Goal: Task Accomplishment & Management: Use online tool/utility

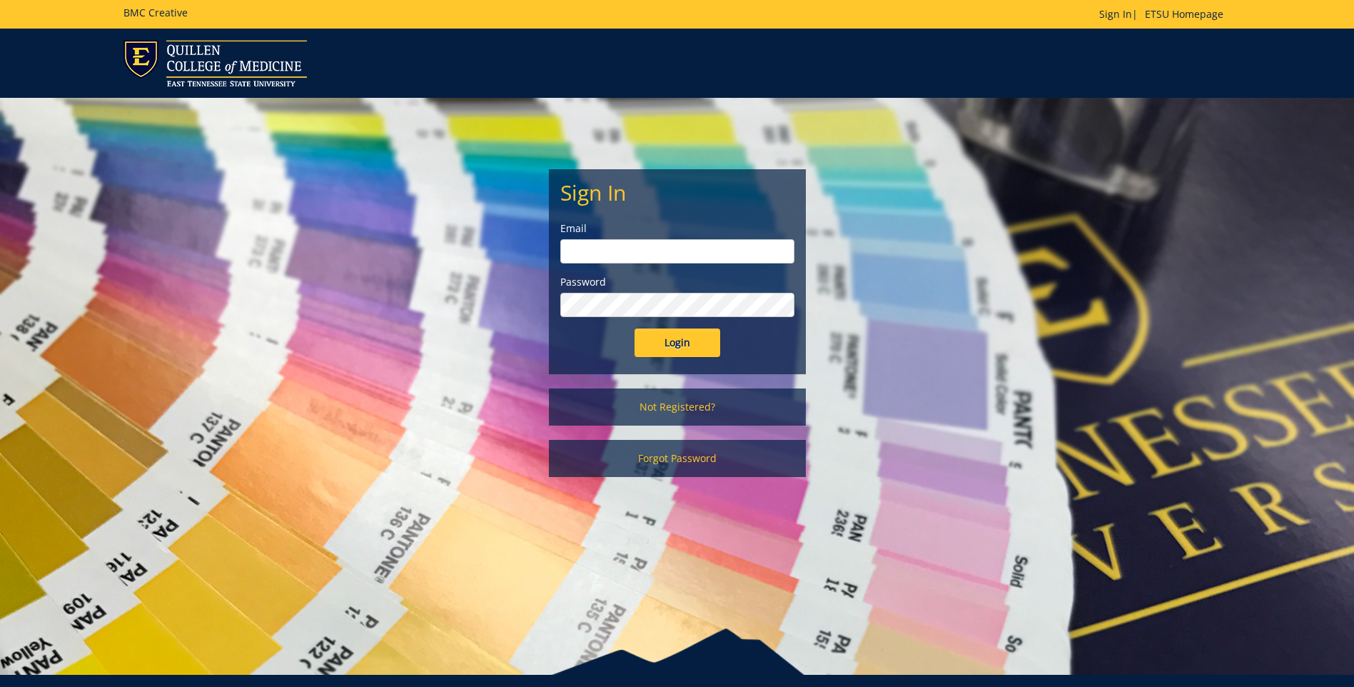
type input "[EMAIL_ADDRESS][DOMAIN_NAME]"
click at [694, 340] on input "Login" at bounding box center [678, 342] width 86 height 29
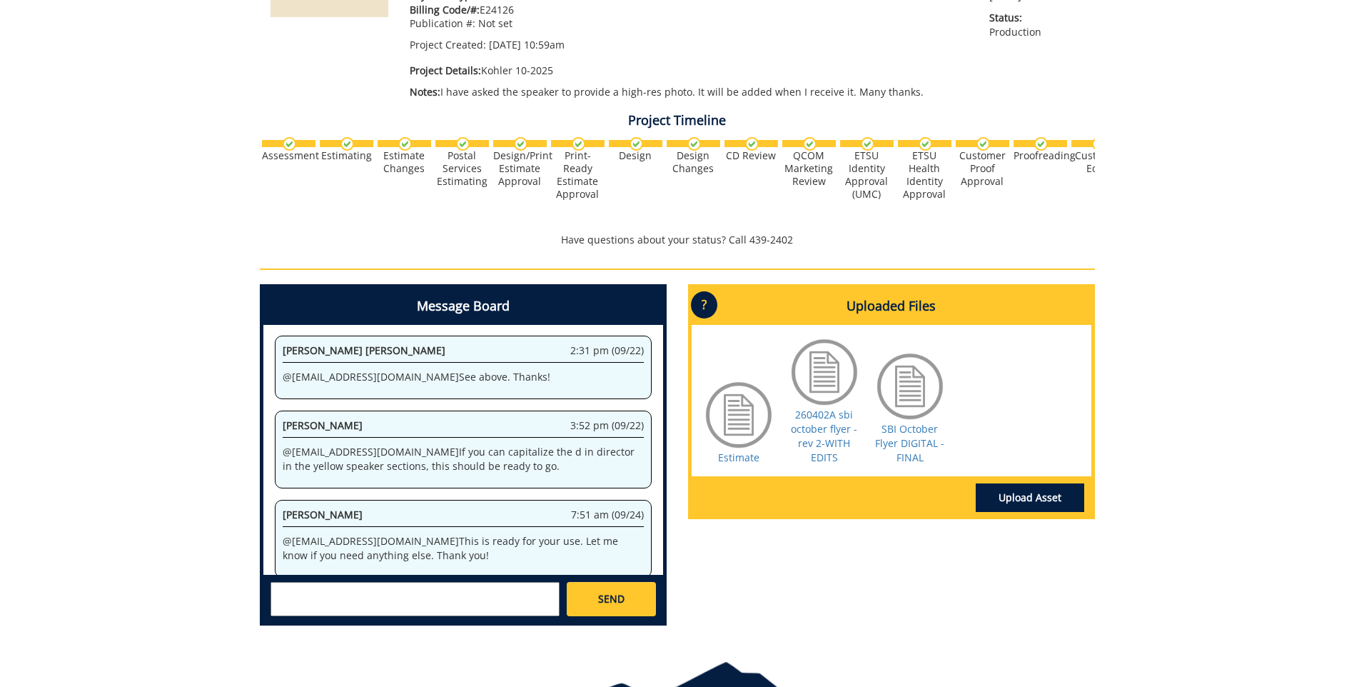
scroll to position [286, 0]
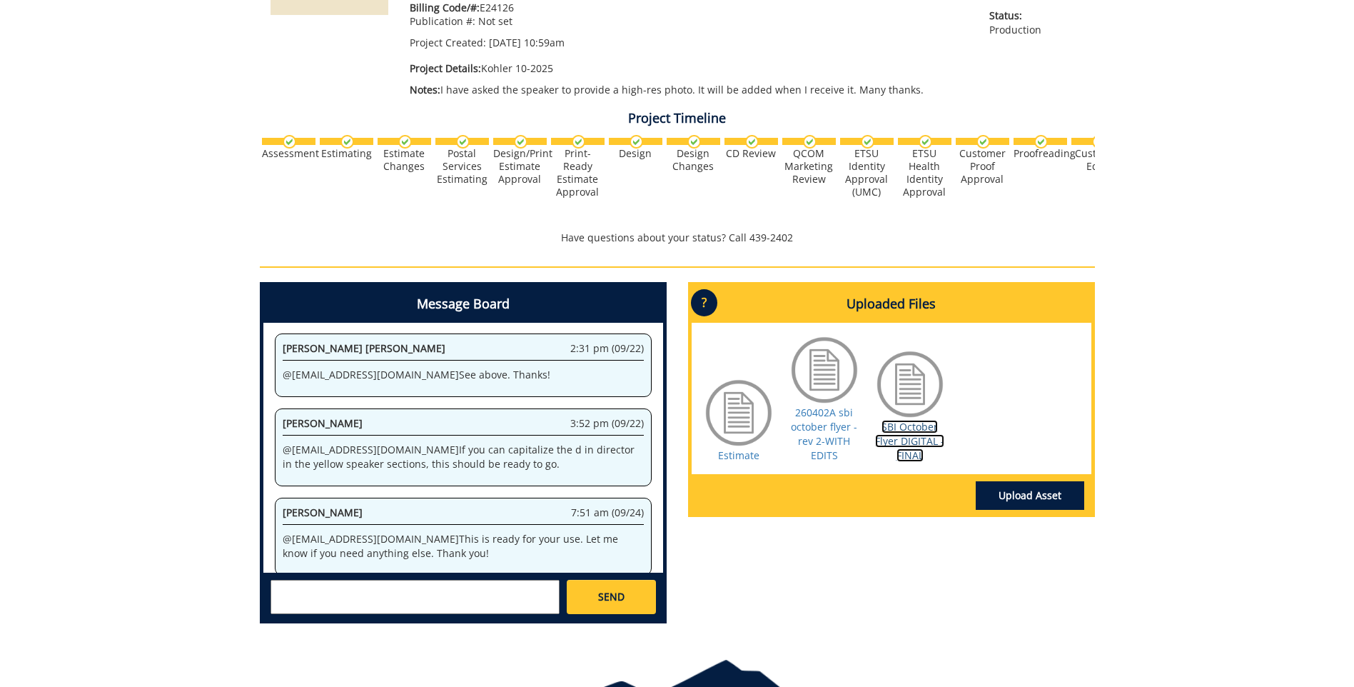
click at [912, 440] on link "SBI October Flyer DIGITAL - FINAL" at bounding box center [909, 441] width 69 height 42
